Goal: Task Accomplishment & Management: Complete application form

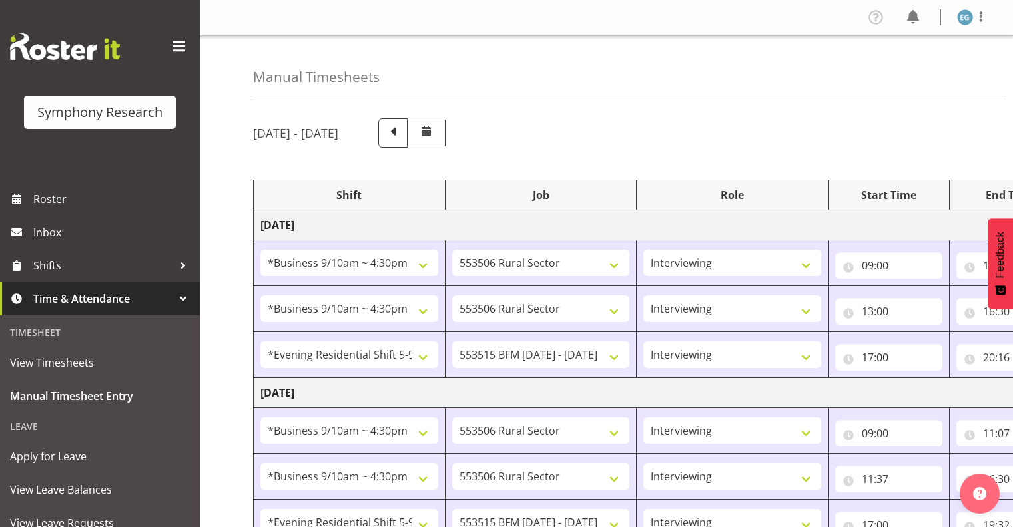
select select "26078"
select select "10587"
select select "26078"
select select "10587"
select select "48116"
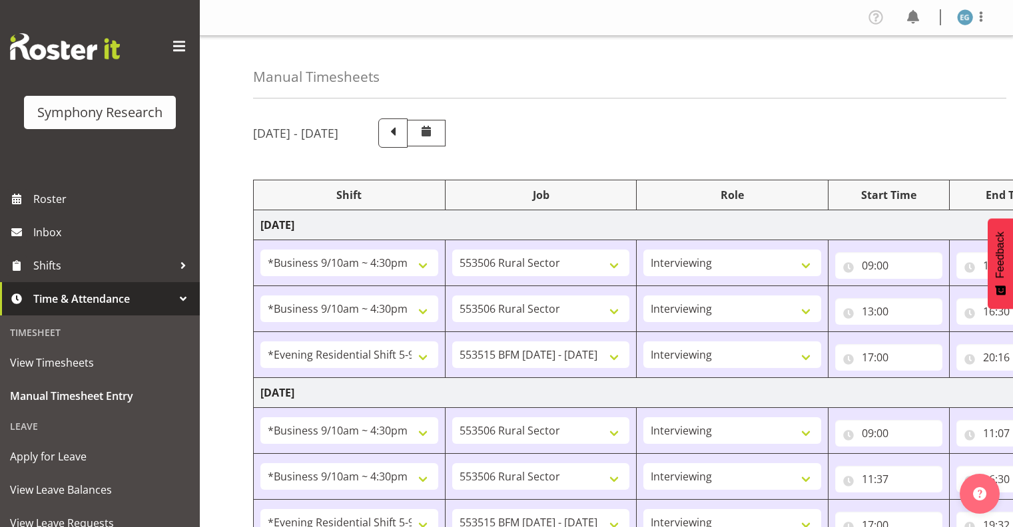
select select "10731"
select select "26078"
select select "10587"
select select "26078"
select select "10587"
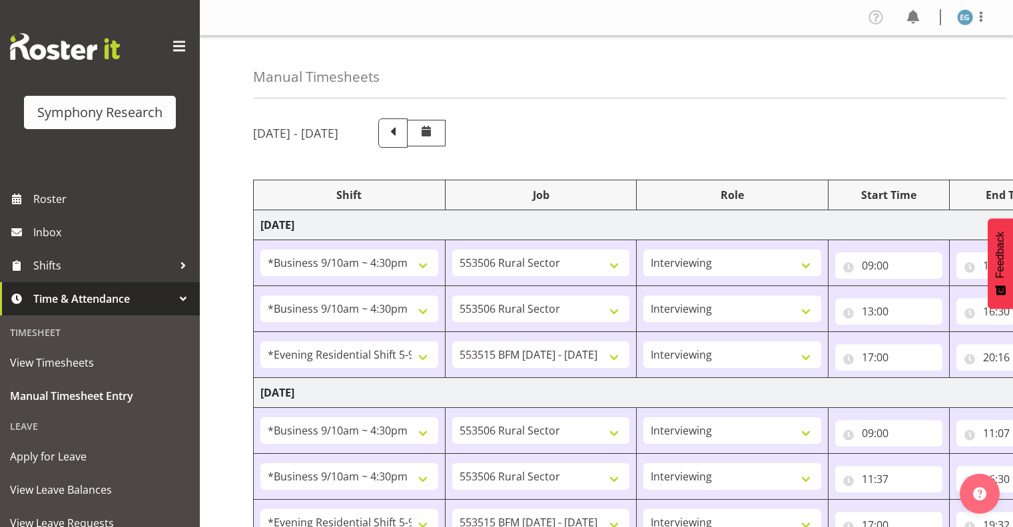
select select "48116"
select select "10731"
select select "26078"
select select "10587"
select select "26078"
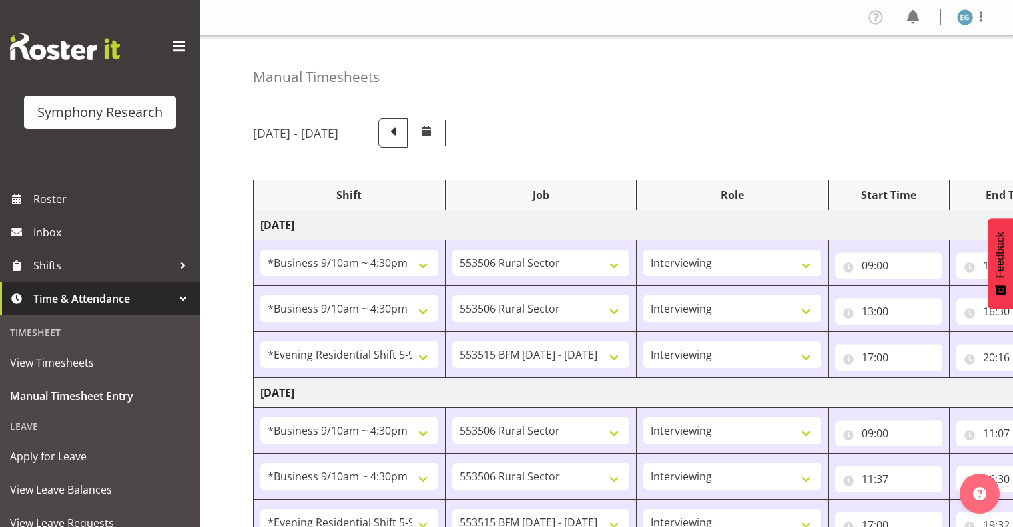
select select "10731"
select select "26078"
select select "10731"
select select "48116"
select select "10731"
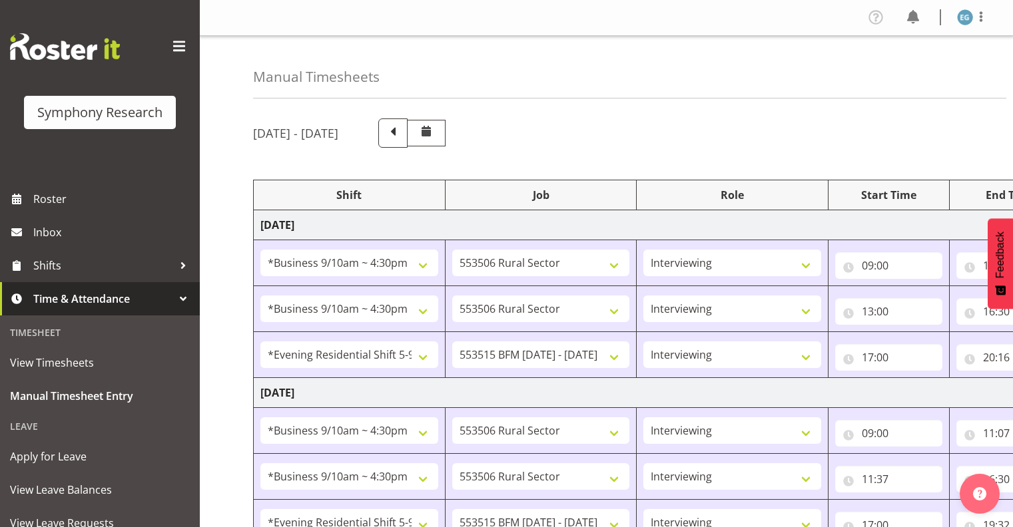
select select "48116"
select select "10731"
select select "26078"
select select "10731"
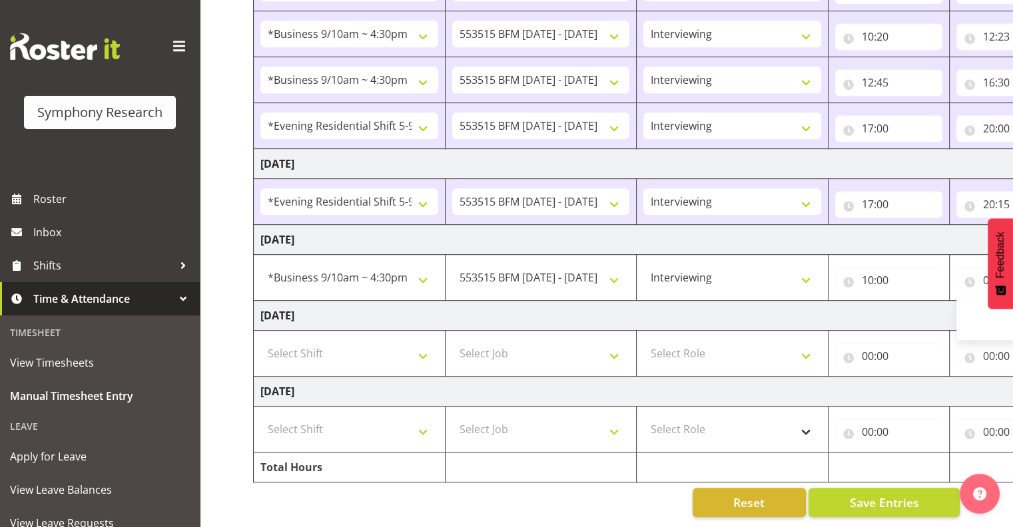
scroll to position [0, 172]
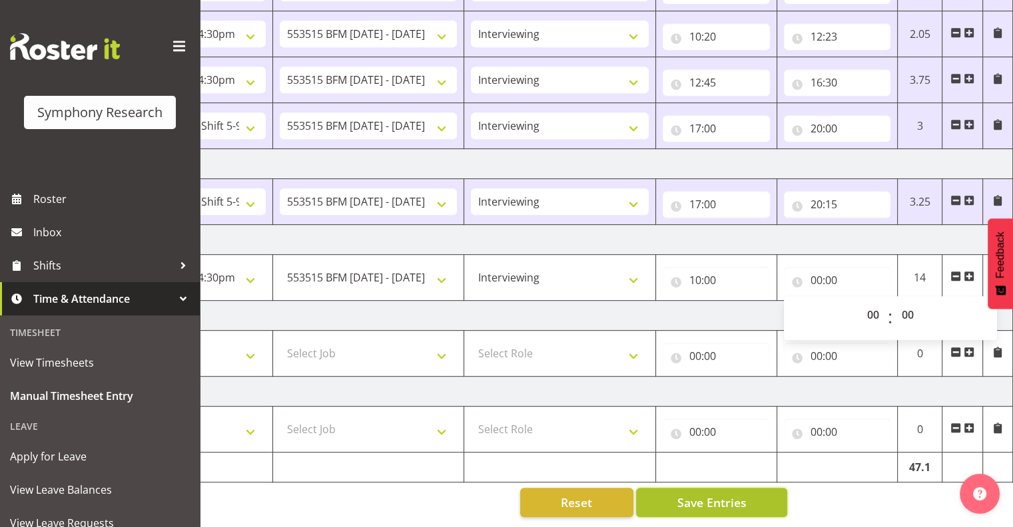
click at [712, 494] on span "Save Entries" at bounding box center [710, 502] width 69 height 17
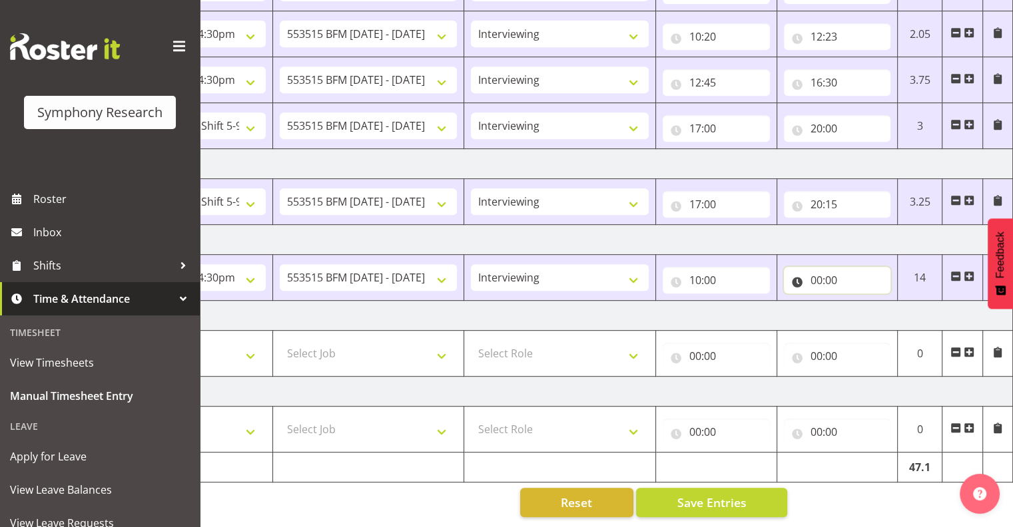
click at [827, 267] on input "00:00" at bounding box center [837, 280] width 107 height 27
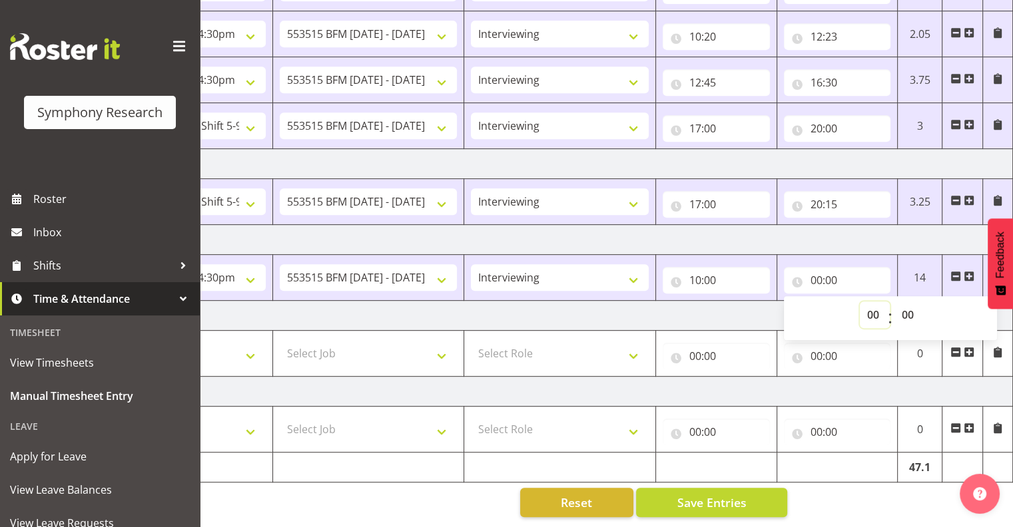
click at [873, 302] on select "00 01 02 03 04 05 06 07 08 09 10 11 12 13 14 15 16 17 18 19 20 21 22 23" at bounding box center [874, 315] width 30 height 27
select select "12"
click at [859, 302] on select "00 01 02 03 04 05 06 07 08 09 10 11 12 13 14 15 16 17 18 19 20 21 22 23" at bounding box center [874, 315] width 30 height 27
type input "12:00"
click at [831, 308] on div "00 01 02 03 04 05 06 07 08 09 10 11 12 13 14 15 16 17 18 19 20 21 22 23 : 00 01…" at bounding box center [890, 318] width 213 height 33
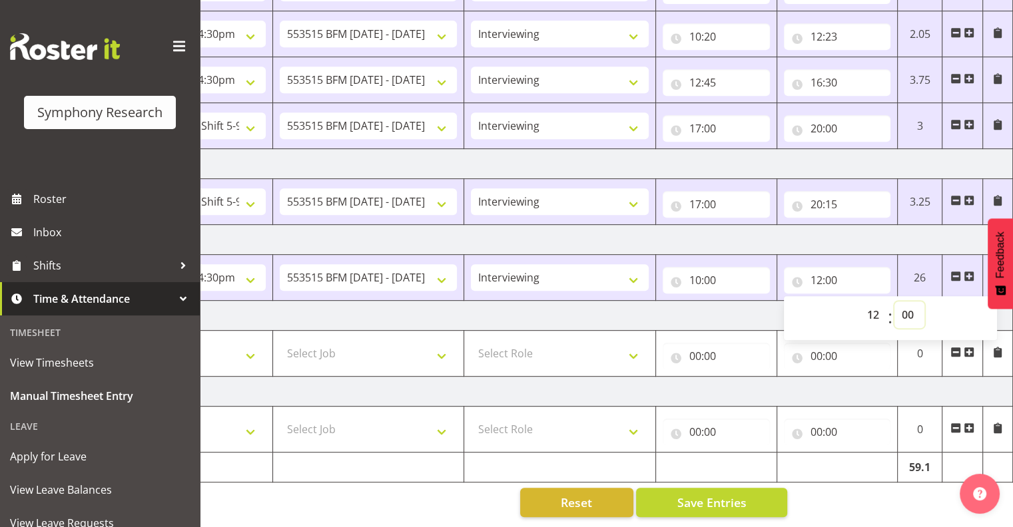
click at [906, 302] on select "00 01 02 03 04 05 06 07 08 09 10 11 12 13 14 15 16 17 18 19 20 21 22 23 24 25 2…" at bounding box center [909, 315] width 30 height 27
click at [967, 271] on span at bounding box center [968, 276] width 11 height 11
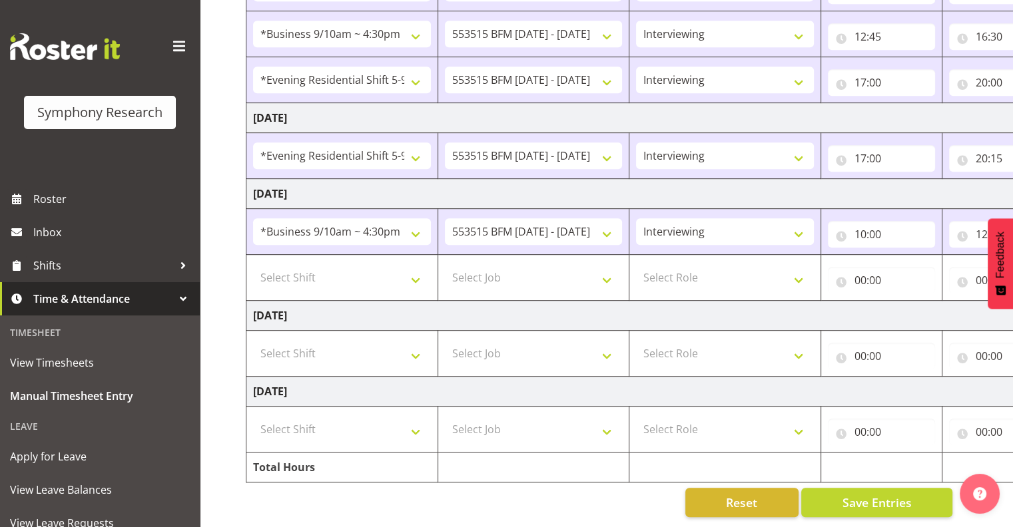
scroll to position [0, 0]
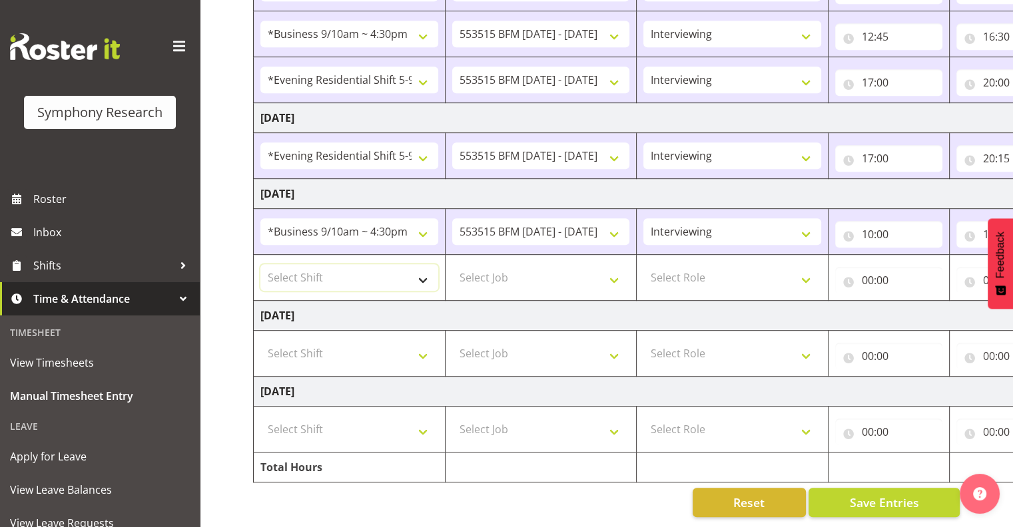
click at [422, 266] on select "Select Shift !!Weekend Residential (Roster IT Shift Label) *Business 9/10am ~ 4…" at bounding box center [349, 277] width 178 height 27
select select "26078"
click at [260, 264] on select "Select Shift !!Weekend Residential (Roster IT Shift Label) *Business 9/10am ~ 4…" at bounding box center [349, 277] width 178 height 27
click at [615, 268] on select "Select Job 550060 IF Admin 553492 World Poll Aus Wave 2 Main 2025 553493 World …" at bounding box center [541, 277] width 178 height 27
select select "10731"
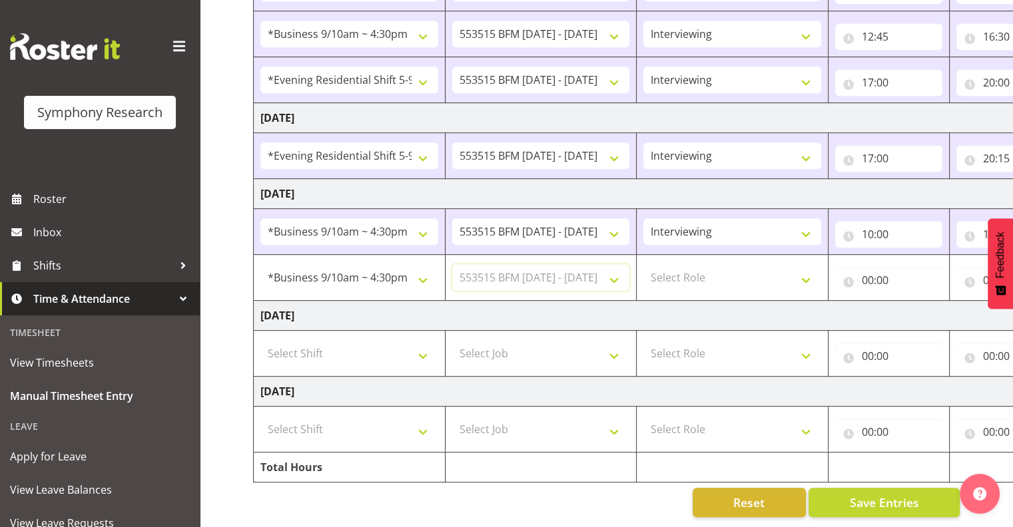
click at [452, 264] on select "Select Job 550060 IF Admin 553492 World Poll Aus Wave 2 Main 2025 553493 World …" at bounding box center [541, 277] width 178 height 27
click at [809, 266] on select "Select Role Interviewing Briefing" at bounding box center [732, 277] width 178 height 27
select select "47"
click at [643, 264] on select "Select Role Interviewing Briefing" at bounding box center [732, 277] width 178 height 27
click at [867, 494] on span "Save Entries" at bounding box center [883, 502] width 69 height 17
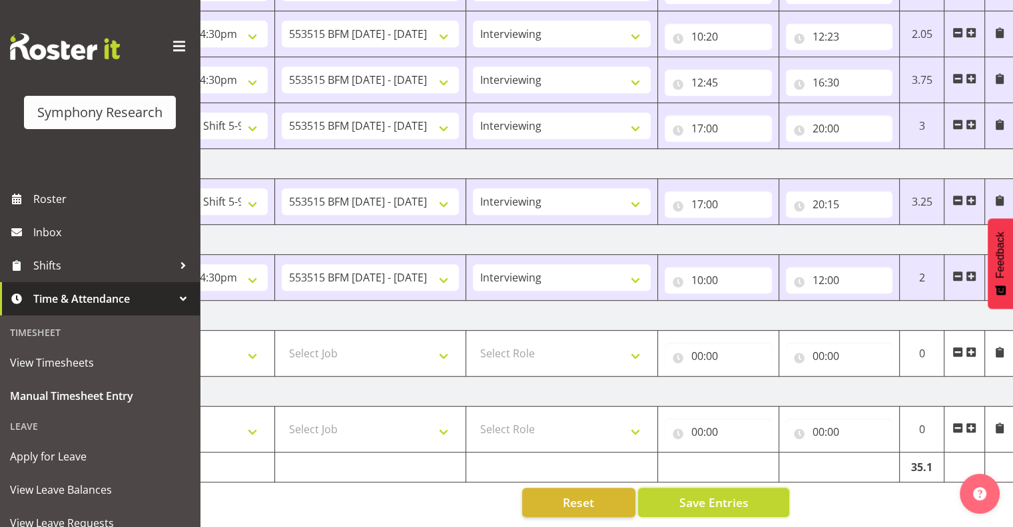
scroll to position [0, 172]
click at [967, 271] on span at bounding box center [968, 276] width 11 height 11
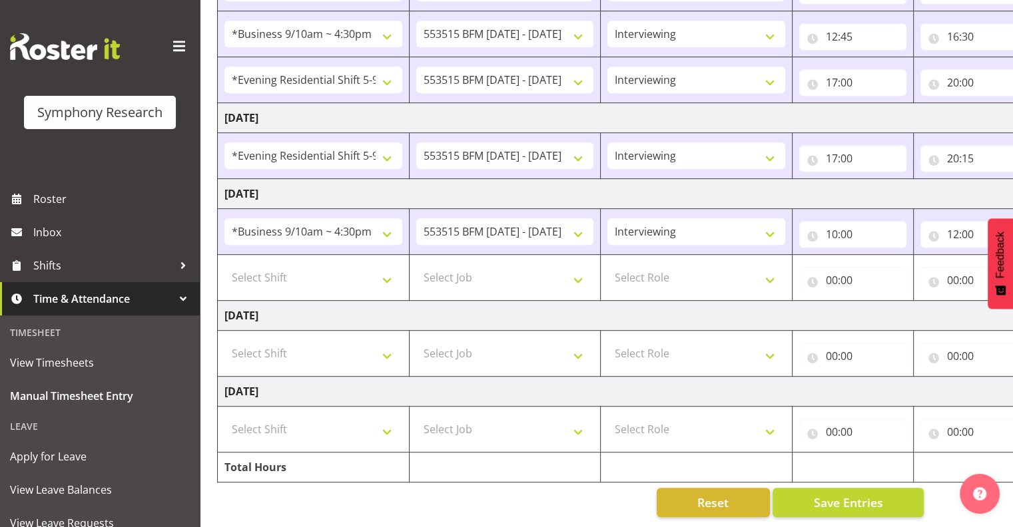
scroll to position [0, 0]
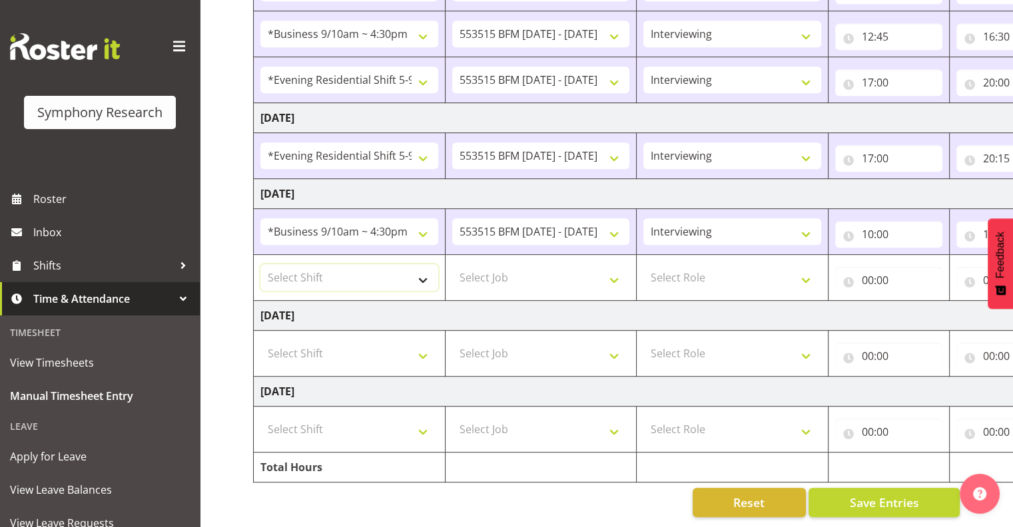
click at [421, 267] on select "Select Shift !!Weekend Residential (Roster IT Shift Label) *Business 9/10am ~ 4…" at bounding box center [349, 277] width 178 height 27
select select "26078"
click at [260, 264] on select "Select Shift !!Weekend Residential (Roster IT Shift Label) *Business 9/10am ~ 4…" at bounding box center [349, 277] width 178 height 27
click at [616, 267] on select "Select Job 550060 IF Admin 553492 World Poll Aus Wave 2 Main 2025 553493 World …" at bounding box center [541, 277] width 178 height 27
select select "10731"
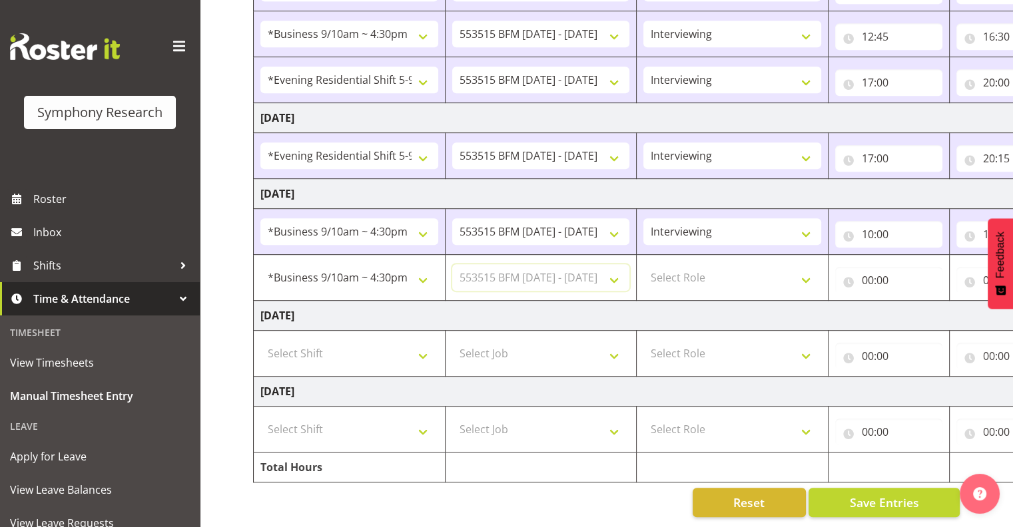
click at [452, 264] on select "Select Job 550060 IF Admin 553492 World Poll Aus Wave 2 Main 2025 553493 World …" at bounding box center [541, 277] width 178 height 27
click at [804, 268] on select "Select Role Interviewing Briefing" at bounding box center [732, 277] width 178 height 27
select select "47"
click at [643, 264] on select "Select Role Interviewing Briefing" at bounding box center [732, 277] width 178 height 27
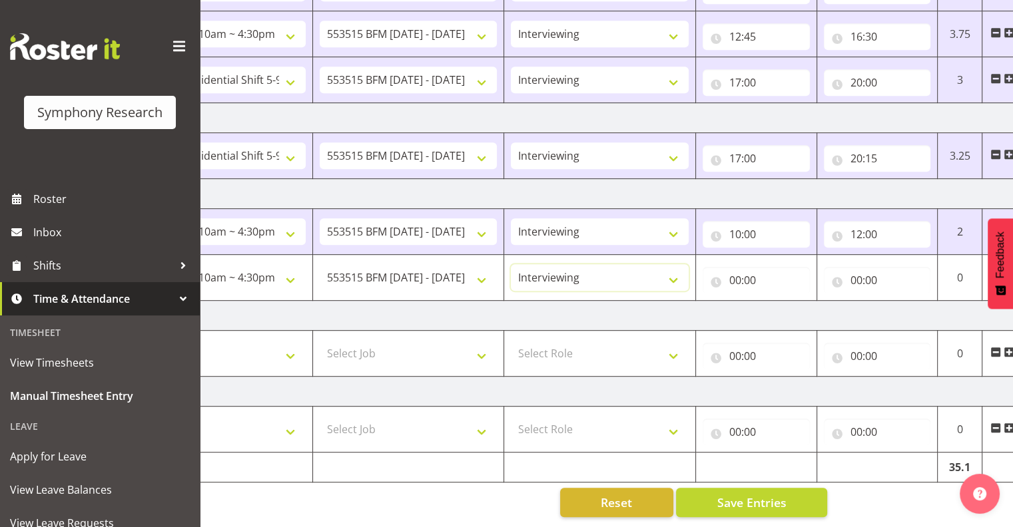
scroll to position [0, 172]
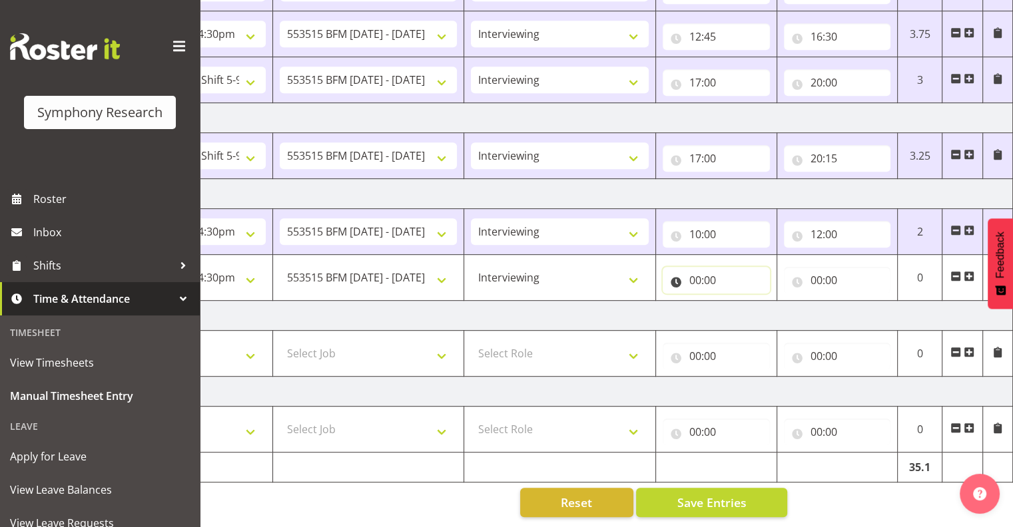
click at [699, 268] on input "00:00" at bounding box center [715, 280] width 107 height 27
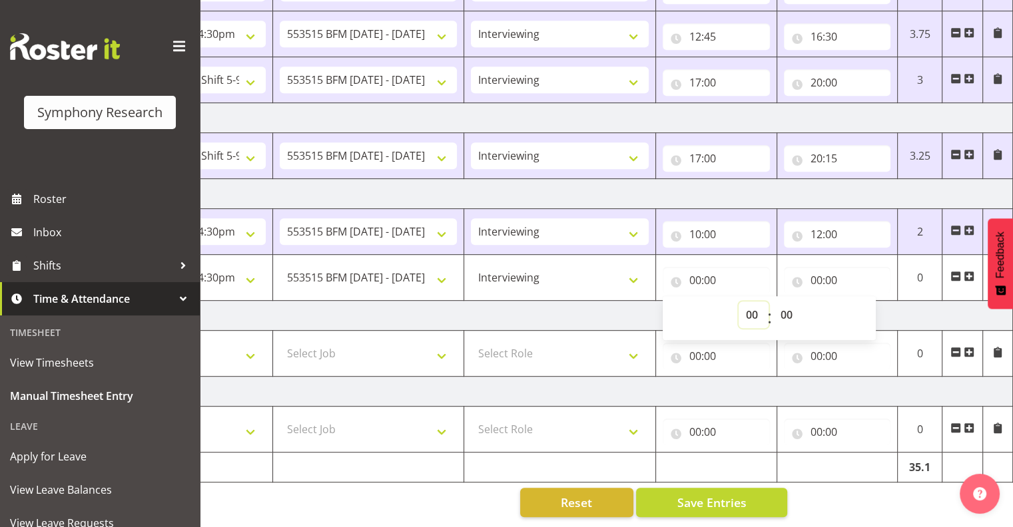
click at [752, 302] on select "00 01 02 03 04 05 06 07 08 09 10 11 12 13 14 15 16 17 18 19 20 21 22 23" at bounding box center [753, 315] width 30 height 27
select select "12"
click at [738, 302] on select "00 01 02 03 04 05 06 07 08 09 10 11 12 13 14 15 16 17 18 19 20 21 22 23" at bounding box center [753, 315] width 30 height 27
type input "12:00"
click at [788, 302] on select "00 01 02 03 04 05 06 07 08 09 10 11 12 13 14 15 16 17 18 19 20 21 22 23 24 25 2…" at bounding box center [788, 315] width 30 height 27
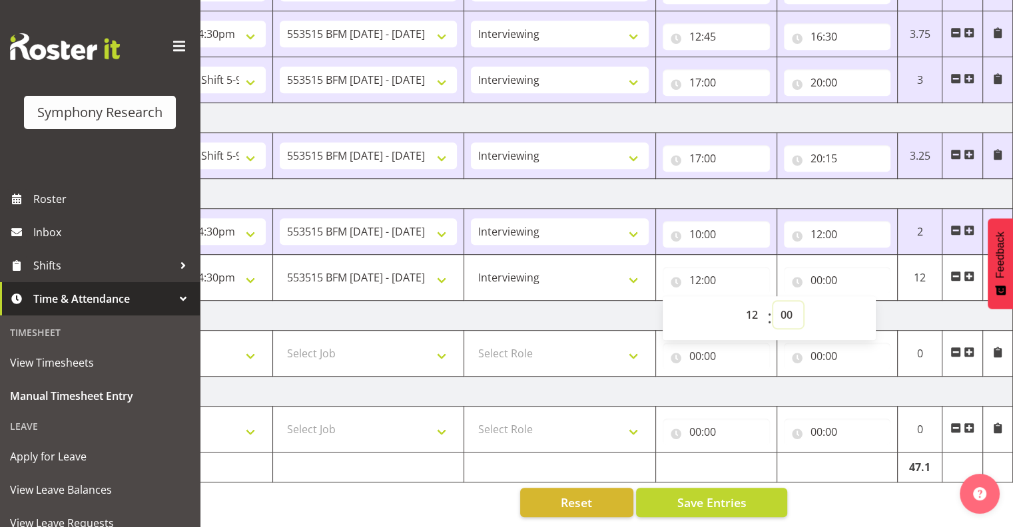
select select "40"
click at [773, 302] on select "00 01 02 03 04 05 06 07 08 09 10 11 12 13 14 15 16 17 18 19 20 21 22 23 24 25 2…" at bounding box center [788, 315] width 30 height 27
type input "12:40"
click at [827, 268] on input "00:00" at bounding box center [837, 280] width 107 height 27
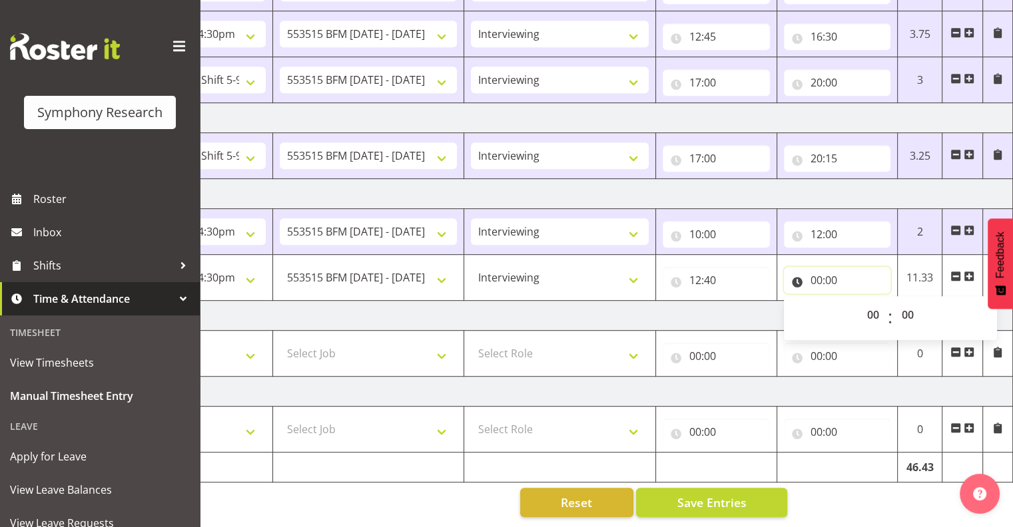
drag, startPoint x: 827, startPoint y: 268, endPoint x: 815, endPoint y: 268, distance: 12.6
click at [815, 268] on input "00:00" at bounding box center [837, 280] width 107 height 27
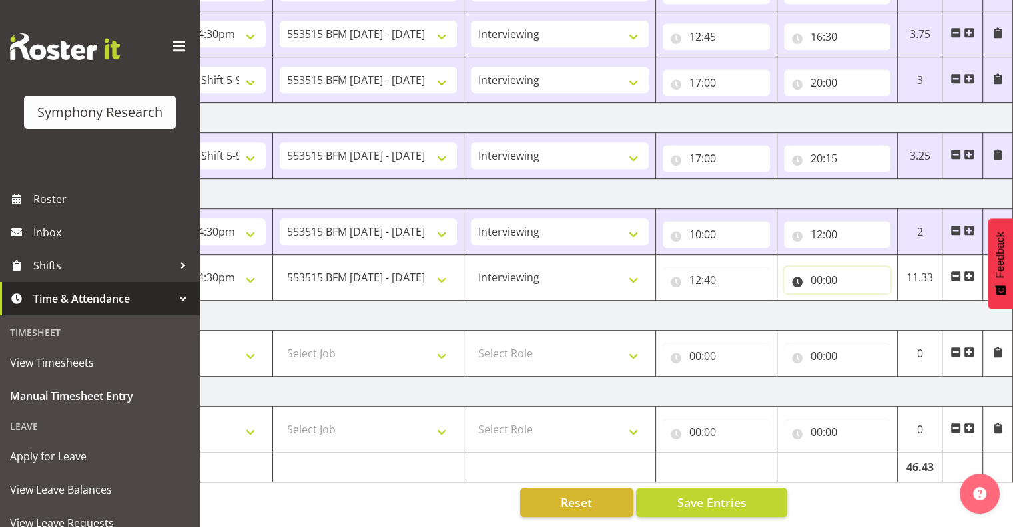
click at [814, 267] on input "00:00" at bounding box center [837, 280] width 107 height 27
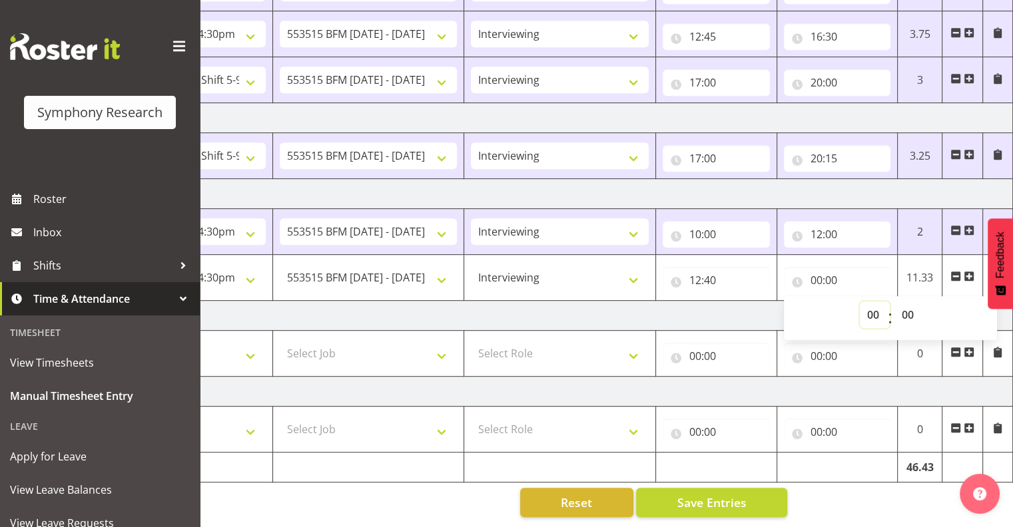
click at [873, 302] on select "00 01 02 03 04 05 06 07 08 09 10 11 12 13 14 15 16 17 18 19 20 21 22 23" at bounding box center [874, 315] width 30 height 27
select select "16"
click at [859, 302] on select "00 01 02 03 04 05 06 07 08 09 10 11 12 13 14 15 16 17 18 19 20 21 22 23" at bounding box center [874, 315] width 30 height 27
type input "16:00"
click at [907, 302] on select "00 01 02 03 04 05 06 07 08 09 10 11 12 13 14 15 16 17 18 19 20 21 22 23 24 25 2…" at bounding box center [909, 315] width 30 height 27
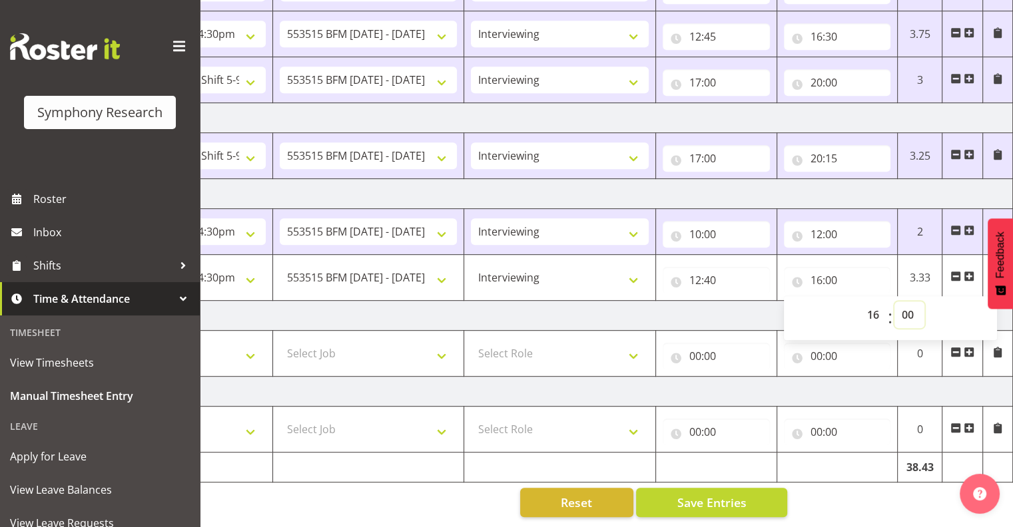
select select "30"
click at [894, 302] on select "00 01 02 03 04 05 06 07 08 09 10 11 12 13 14 15 16 17 18 19 20 21 22 23 24 25 2…" at bounding box center [909, 315] width 30 height 27
type input "16:30"
click at [709, 494] on span "Save Entries" at bounding box center [710, 502] width 69 height 17
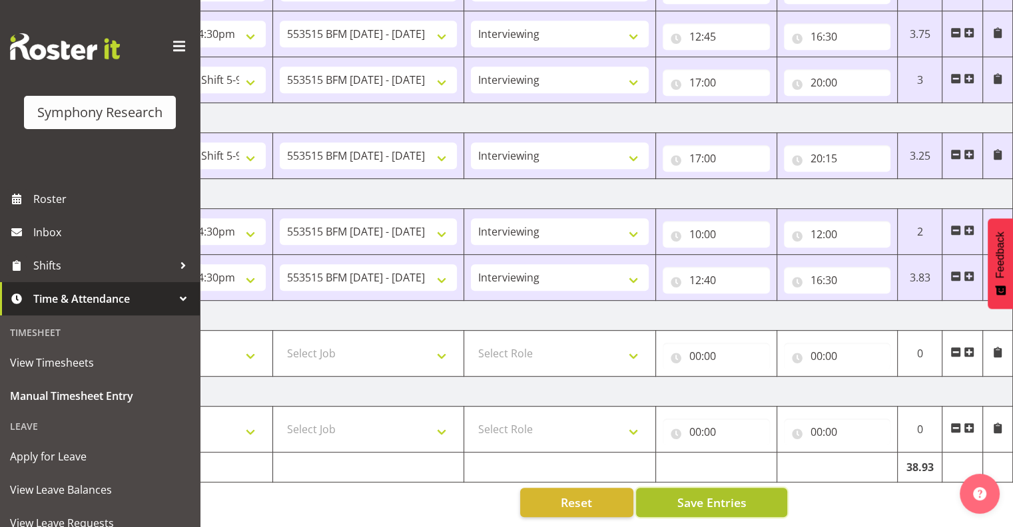
click at [728, 496] on span "Save Entries" at bounding box center [710, 502] width 69 height 17
click at [970, 271] on span at bounding box center [968, 276] width 11 height 11
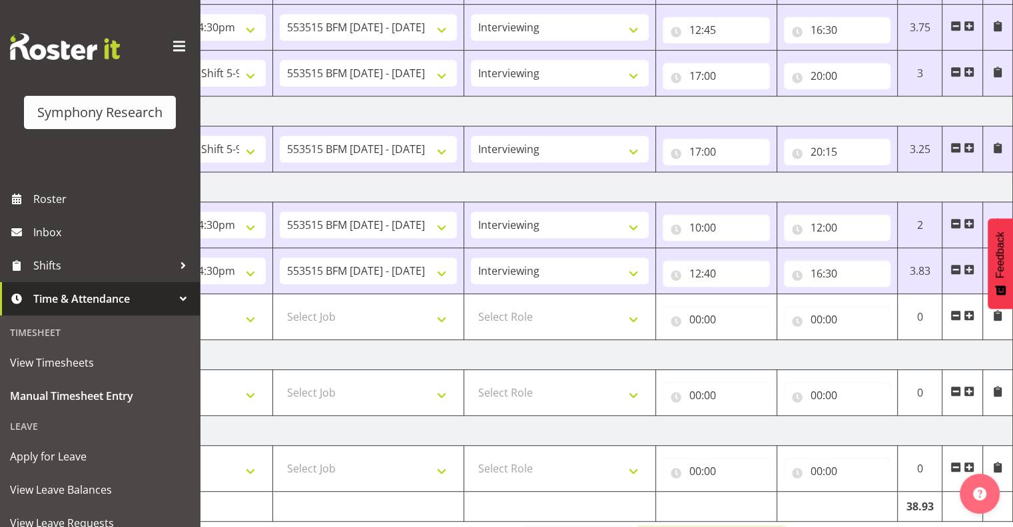
drag, startPoint x: 768, startPoint y: 524, endPoint x: 757, endPoint y: 493, distance: 33.3
click at [669, 509] on div "[DATE] - [DATE] Shift Job Role Start Time End Time Total [DATE] !!Weekend Resid…" at bounding box center [461, 5] width 760 height 1121
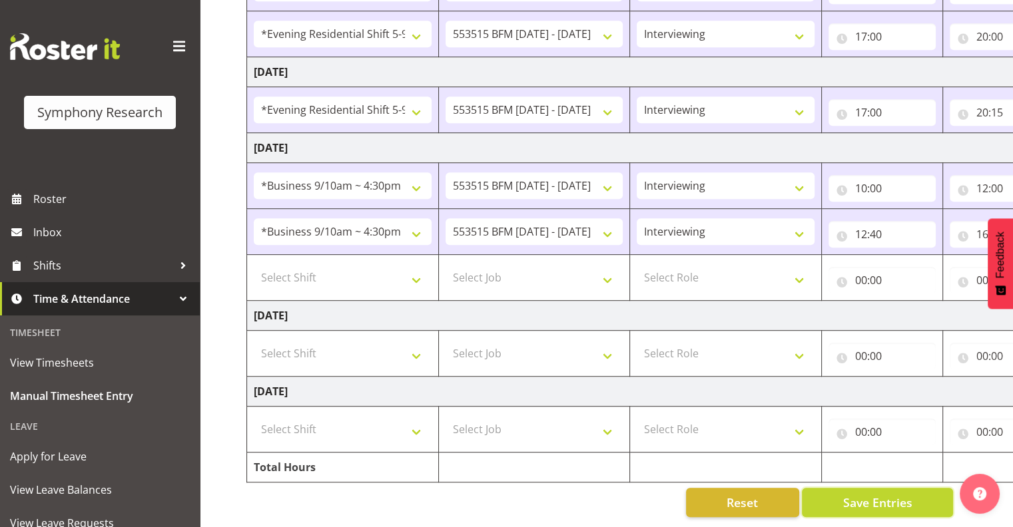
scroll to position [0, 0]
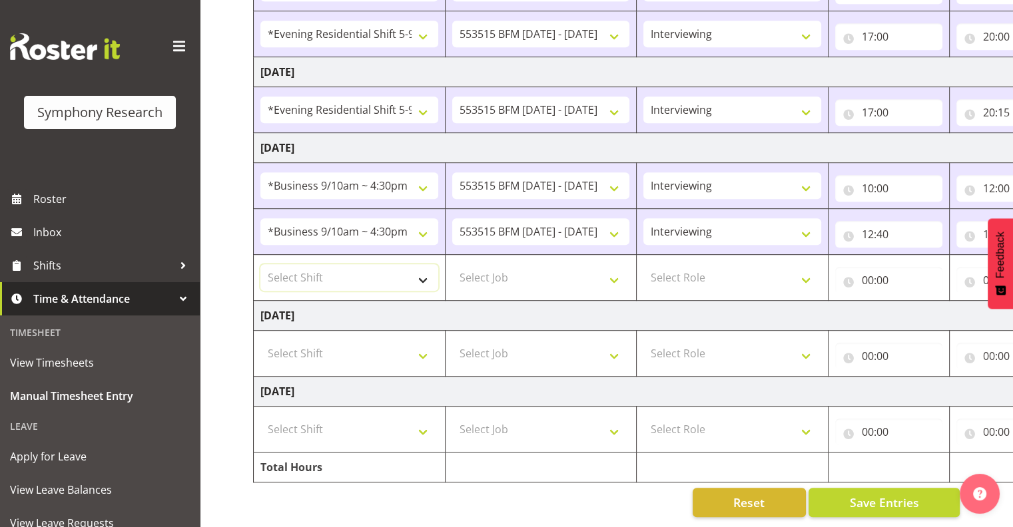
click at [421, 265] on select "Select Shift !!Weekend Residential (Roster IT Shift Label) *Business 9/10am ~ 4…" at bounding box center [349, 277] width 178 height 27
select select "13878"
click at [260, 264] on select "Select Shift !!Weekend Residential (Roster IT Shift Label) *Business 9/10am ~ 4…" at bounding box center [349, 277] width 178 height 27
click at [421, 268] on select "!!Weekend Residential (Roster IT Shift Label) *Business 9/10am ~ 4:30pm *Busine…" at bounding box center [349, 277] width 178 height 27
click at [522, 264] on select "Select Job 550060 IF Admin 553492 World Poll Aus Wave 2 Main 2025 553493 World …" at bounding box center [541, 277] width 178 height 27
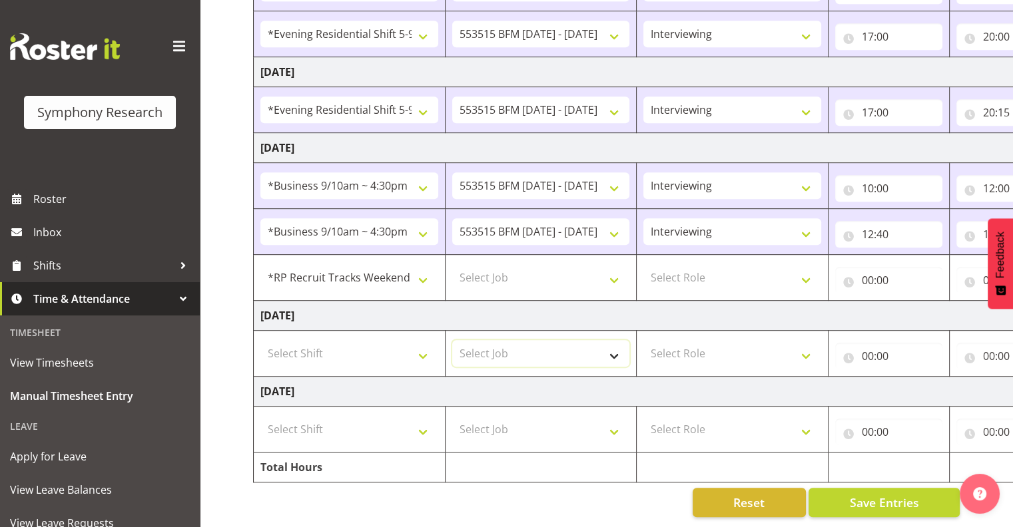
click at [525, 340] on select "Select Job 550060 IF Admin 553492 World Poll Aus Wave 2 Main 2025 553493 World …" at bounding box center [541, 353] width 178 height 27
click at [383, 264] on select "!!Weekend Residential (Roster IT Shift Label) *Business 9/10am ~ 4:30pm *Busine…" at bounding box center [349, 277] width 178 height 27
click at [565, 264] on select "Select Job 550060 IF Admin 553492 World Poll Aus Wave 2 Main 2025 553493 World …" at bounding box center [541, 277] width 178 height 27
click at [612, 264] on select "Select Job 550060 IF Admin 553492 World Poll Aus Wave 2 Main 2025 553493 World …" at bounding box center [541, 277] width 178 height 27
click at [613, 268] on select "Select Job 550060 IF Admin 553492 World Poll Aus Wave 2 Main 2025 553493 World …" at bounding box center [541, 277] width 178 height 27
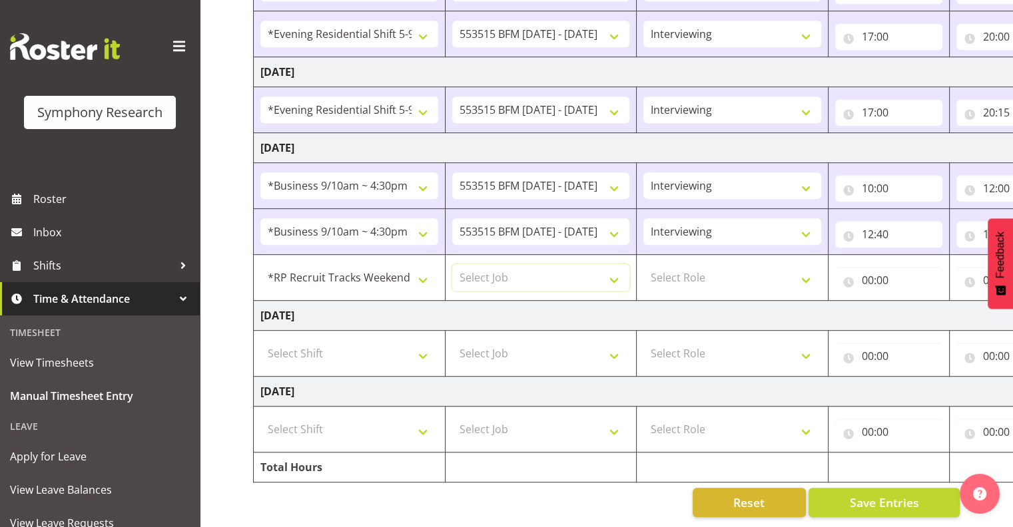
select select "10731"
click at [452, 264] on select "Select Job 550060 IF Admin 553492 World Poll Aus Wave 2 Main 2025 553493 World …" at bounding box center [541, 277] width 178 height 27
click at [801, 266] on select "Select Role Interviewing Briefing" at bounding box center [732, 277] width 178 height 27
select select "47"
click at [643, 264] on select "Select Role Interviewing Briefing" at bounding box center [732, 277] width 178 height 27
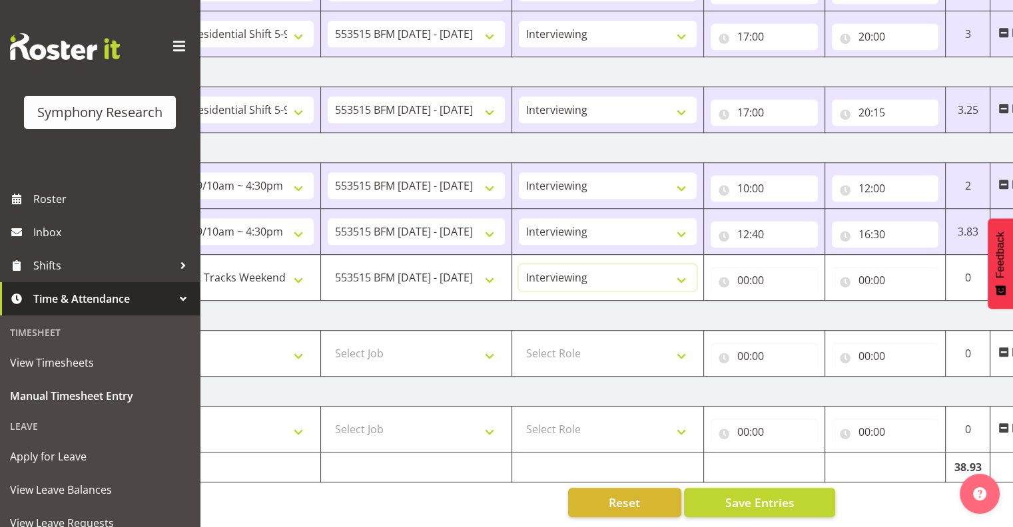
scroll to position [0, 172]
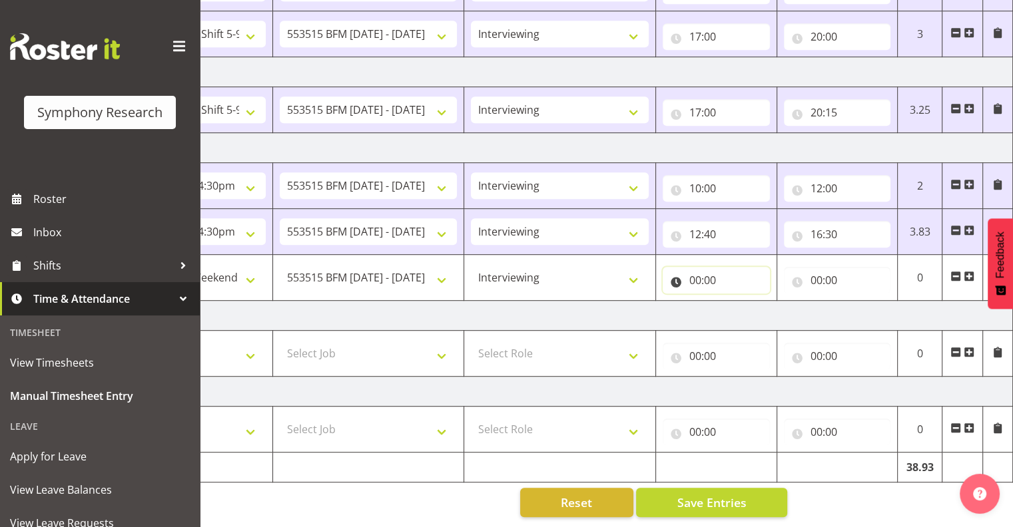
click at [712, 268] on input "00:00" at bounding box center [715, 280] width 107 height 27
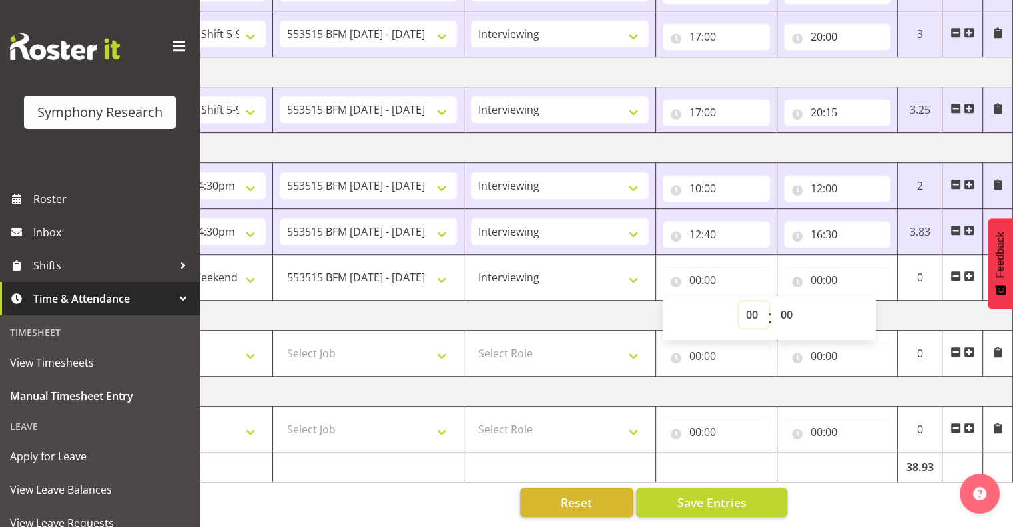
click at [748, 302] on select "00 01 02 03 04 05 06 07 08 09 10 11 12 13 14 15 16 17 18 19 20 21 22 23" at bounding box center [753, 315] width 30 height 27
select select "17"
click at [738, 302] on select "00 01 02 03 04 05 06 07 08 09 10 11 12 13 14 15 16 17 18 19 20 21 22 23" at bounding box center [753, 315] width 30 height 27
type input "17:00"
click at [825, 267] on input "00:00" at bounding box center [837, 280] width 107 height 27
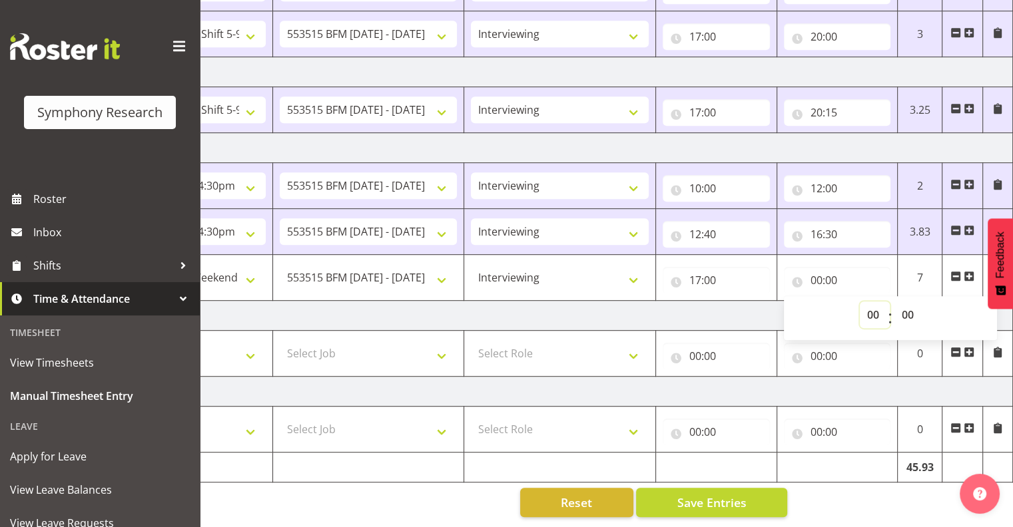
click at [866, 302] on select "00 01 02 03 04 05 06 07 08 09 10 11 12 13 14 15 16 17 18 19 20 21 22 23" at bounding box center [874, 315] width 30 height 27
select select "21"
click at [859, 302] on select "00 01 02 03 04 05 06 07 08 09 10 11 12 13 14 15 16 17 18 19 20 21 22 23" at bounding box center [874, 315] width 30 height 27
type input "21:00"
click at [693, 494] on span "Save Entries" at bounding box center [710, 502] width 69 height 17
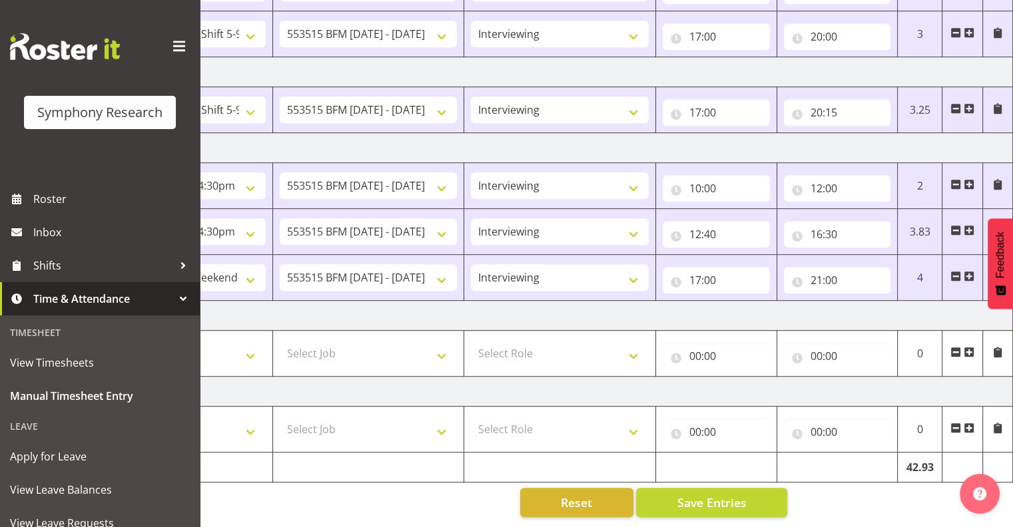
click at [726, 494] on span "Save Entries" at bounding box center [710, 502] width 69 height 17
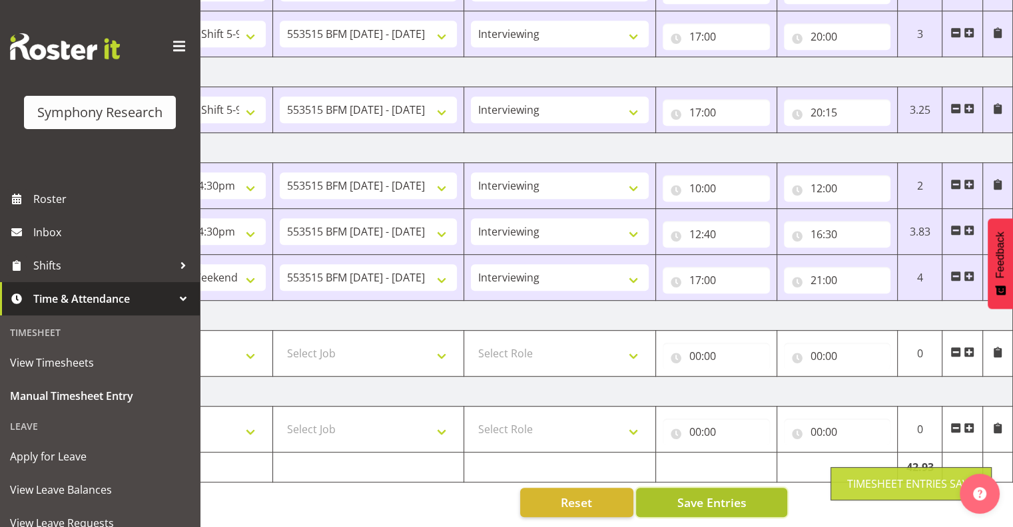
click at [724, 494] on span "Save Entries" at bounding box center [710, 502] width 69 height 17
click at [697, 494] on span "Save Entries" at bounding box center [710, 502] width 69 height 17
click at [696, 494] on span "Save Entries" at bounding box center [710, 502] width 69 height 17
click at [695, 494] on span "Save Entries" at bounding box center [710, 502] width 69 height 17
click at [698, 494] on span "Save Entries" at bounding box center [710, 502] width 69 height 17
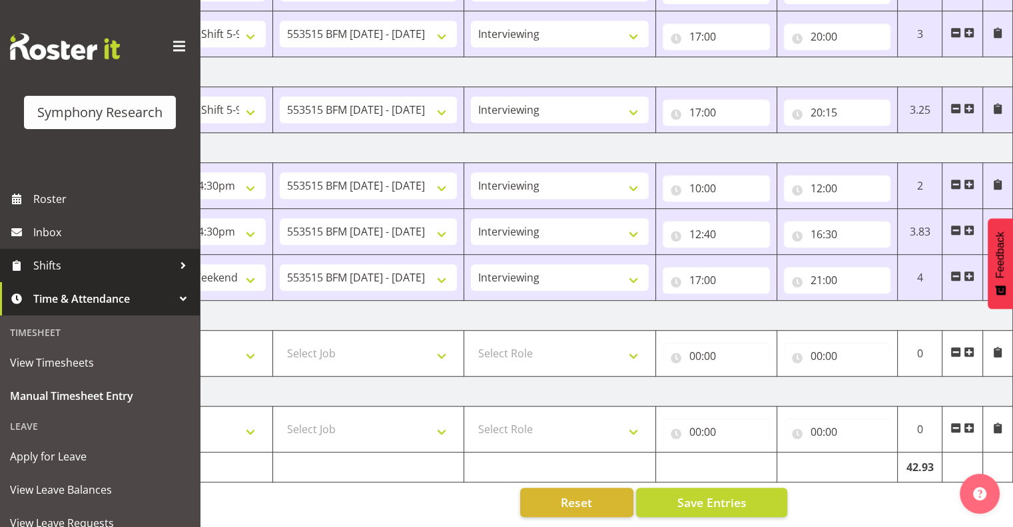
click at [49, 264] on span "Shifts" at bounding box center [103, 266] width 140 height 20
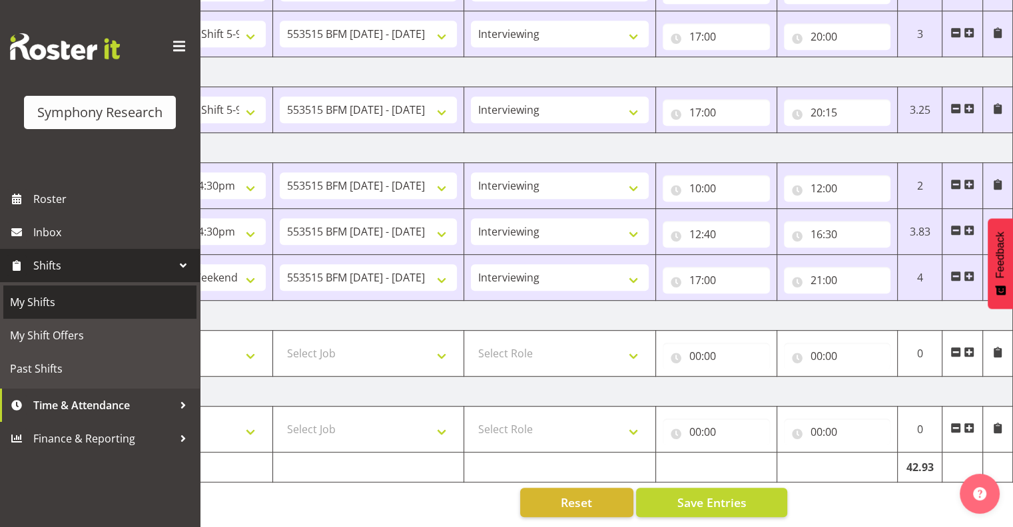
click at [44, 301] on span "My Shifts" at bounding box center [100, 302] width 180 height 20
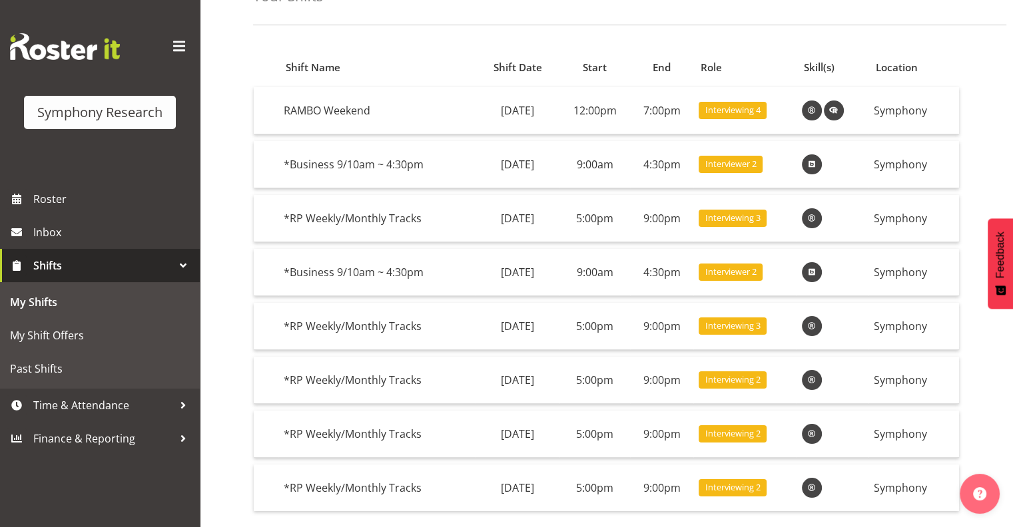
scroll to position [91, 0]
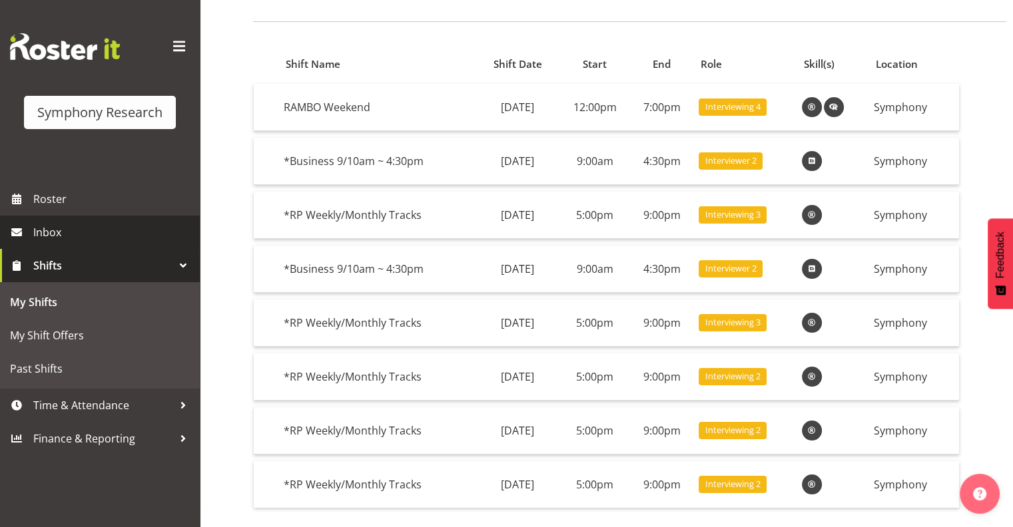
click at [43, 228] on span "Inbox" at bounding box center [113, 232] width 160 height 20
